Goal: Task Accomplishment & Management: Use online tool/utility

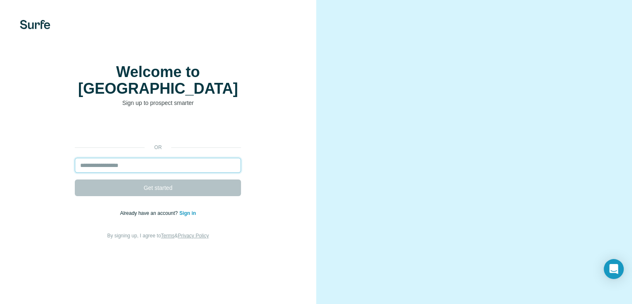
click at [140, 173] on input "email" at bounding box center [158, 165] width 166 height 15
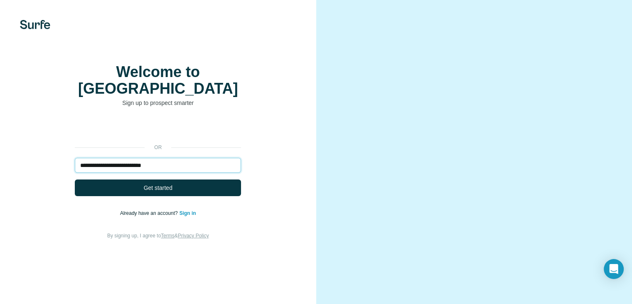
type input "**********"
click at [165, 192] on span "Get started" at bounding box center [158, 187] width 29 height 8
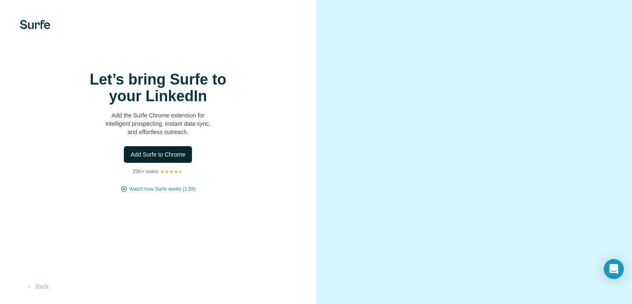
click at [166, 158] on span "Add Surfe to Chrome" at bounding box center [158, 154] width 55 height 8
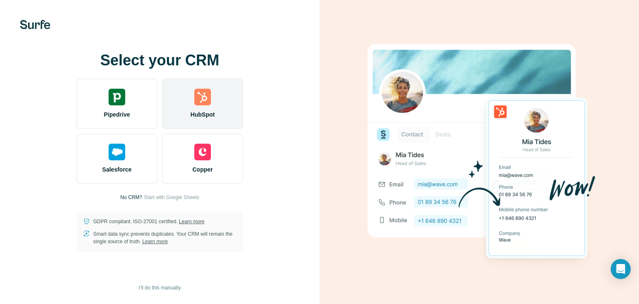
click at [206, 104] on img at bounding box center [202, 97] width 17 height 17
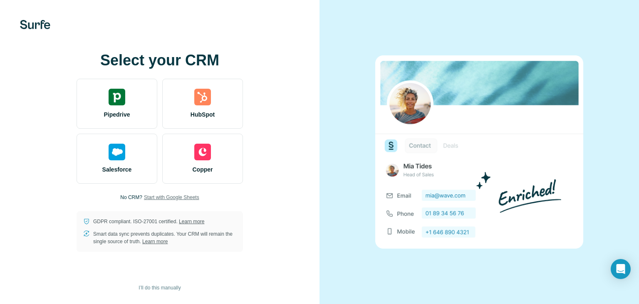
click at [175, 195] on span "Start with Google Sheets" at bounding box center [171, 196] width 55 height 7
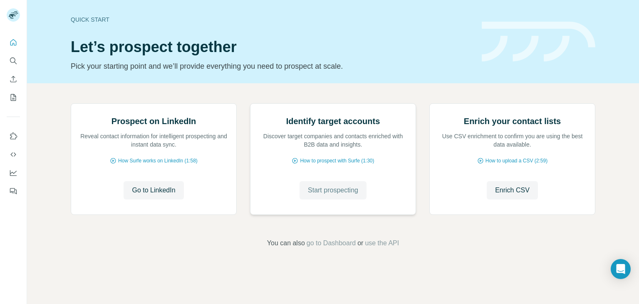
click at [324, 199] on button "Start prospecting" at bounding box center [332, 190] width 67 height 18
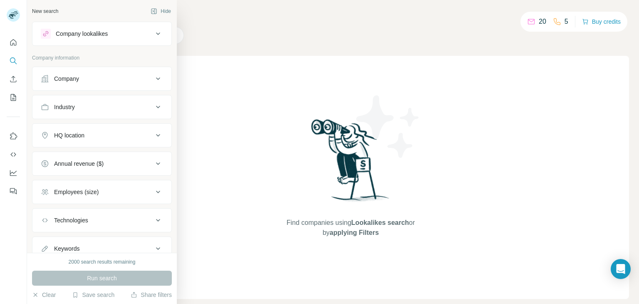
click at [153, 104] on icon at bounding box center [158, 107] width 10 height 10
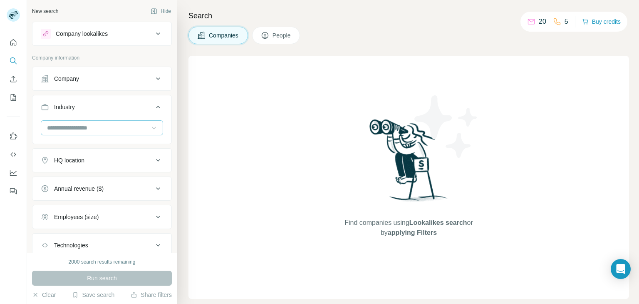
click at [150, 127] on icon at bounding box center [154, 127] width 8 height 8
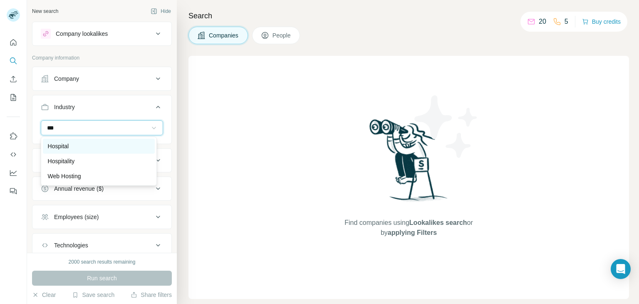
type input "***"
click at [72, 146] on div "Hospital" at bounding box center [99, 146] width 102 height 8
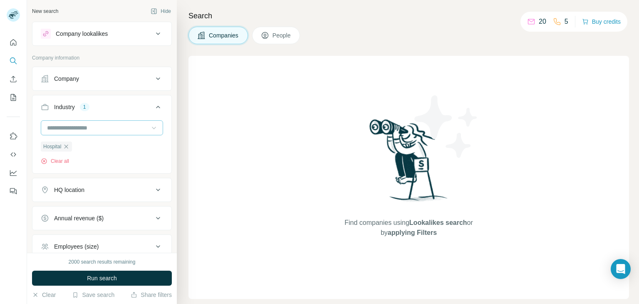
click at [150, 130] on icon at bounding box center [154, 127] width 8 height 8
click at [224, 129] on div "Find companies using Lookalikes search or by applying Filters" at bounding box center [408, 177] width 440 height 243
click at [153, 188] on icon at bounding box center [158, 190] width 10 height 10
click at [107, 210] on input "text" at bounding box center [102, 210] width 122 height 15
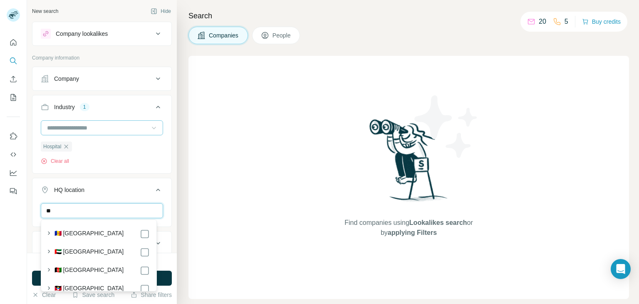
click at [107, 210] on input "**" at bounding box center [102, 210] width 122 height 15
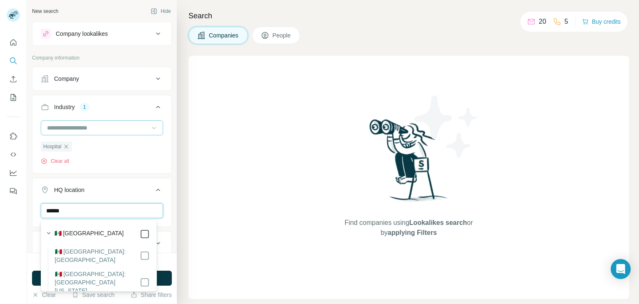
type input "******"
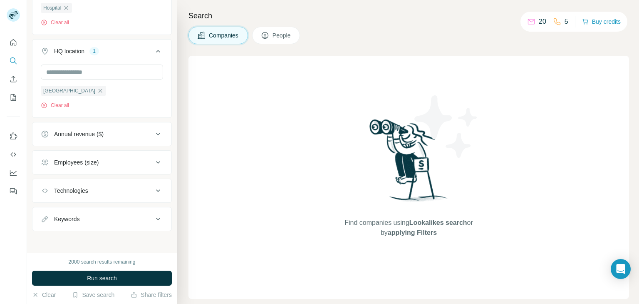
scroll to position [139, 0]
click at [153, 163] on icon at bounding box center [158, 161] width 10 height 10
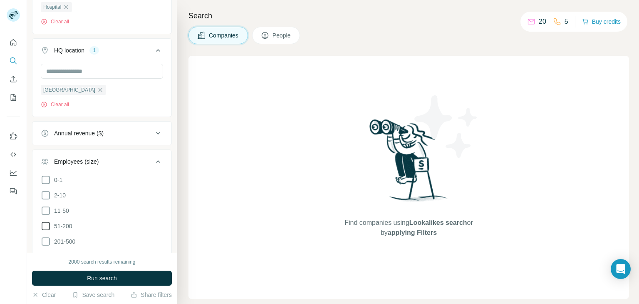
click at [43, 225] on icon at bounding box center [46, 226] width 10 height 10
click at [47, 222] on icon at bounding box center [46, 226] width 8 height 8
click at [47, 242] on icon at bounding box center [46, 241] width 10 height 10
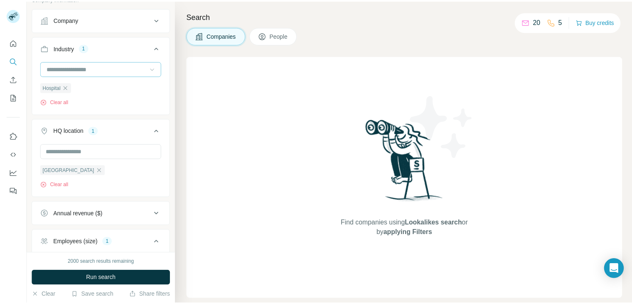
scroll to position [60, 0]
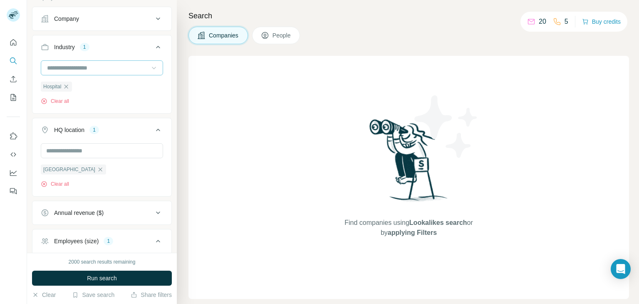
drag, startPoint x: 142, startPoint y: 158, endPoint x: 143, endPoint y: 166, distance: 7.6
click at [143, 166] on div "Mexico Clear all" at bounding box center [102, 165] width 122 height 44
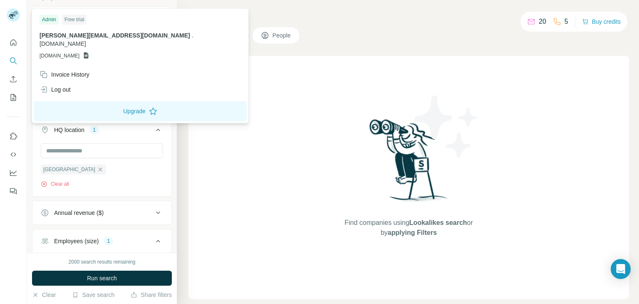
click at [13, 12] on rect at bounding box center [13, 14] width 13 height 13
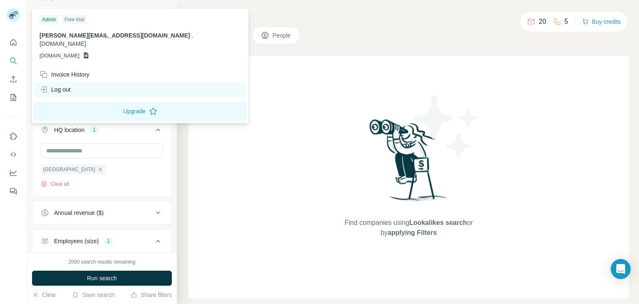
click at [60, 85] on div "Log out" at bounding box center [55, 89] width 31 height 8
